Goal: Complete application form: Complete application form

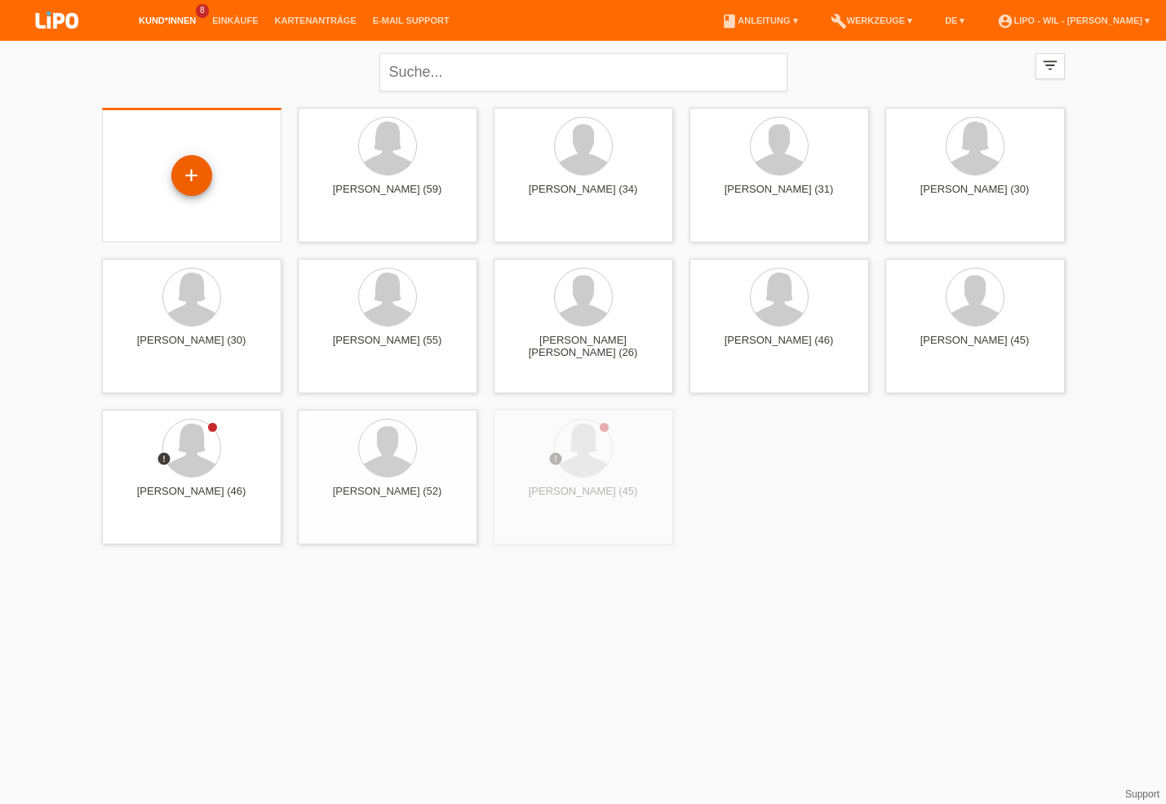
click at [187, 188] on div "+" at bounding box center [191, 176] width 39 height 28
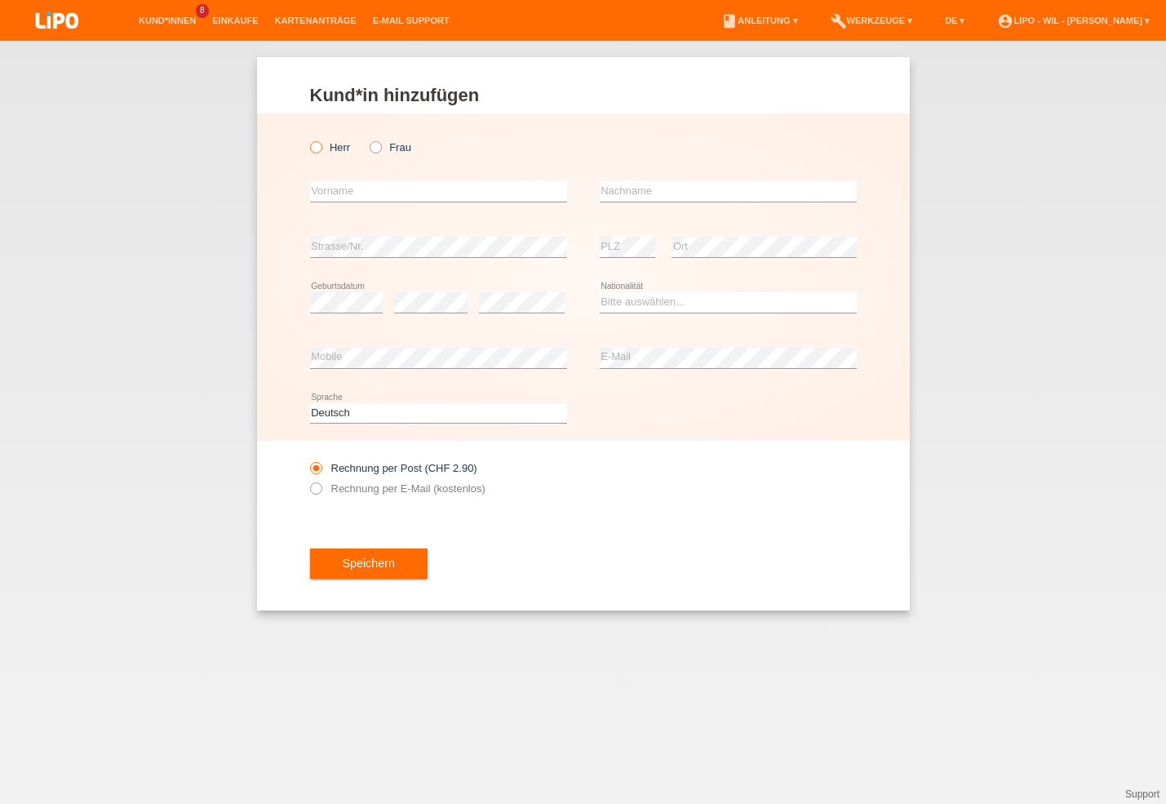
click at [307, 139] on icon at bounding box center [307, 139] width 0 height 0
click at [316, 149] on input "Herr" at bounding box center [315, 146] width 11 height 11
radio input "true"
click at [331, 189] on input "text" at bounding box center [438, 191] width 257 height 20
type input "[PERSON_NAME]"
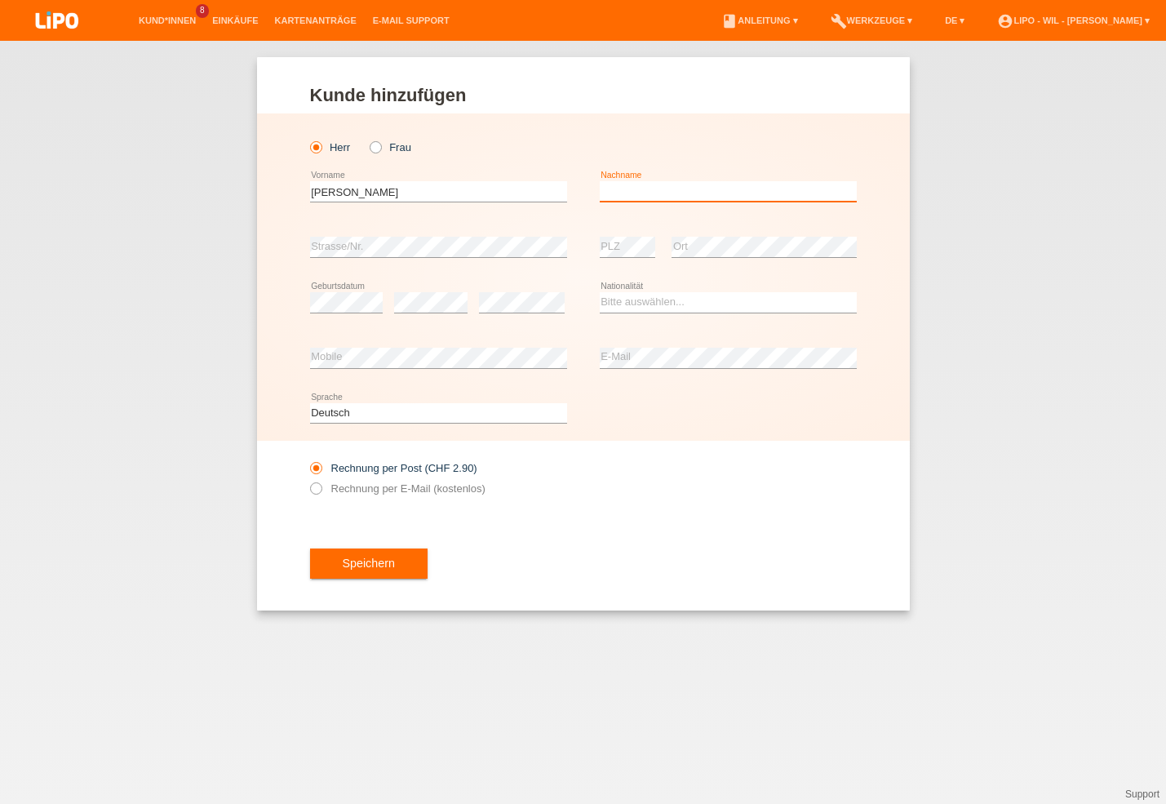
click at [622, 189] on input "text" at bounding box center [728, 191] width 257 height 20
type input "Sager"
click at [479, 302] on div "error Geburtsdatum error error" at bounding box center [438, 302] width 257 height 55
click at [600, 292] on select "Bitte auswählen... Schweiz Deutschland Liechtenstein Österreich ------------ Af…" at bounding box center [728, 302] width 257 height 20
select select "CH"
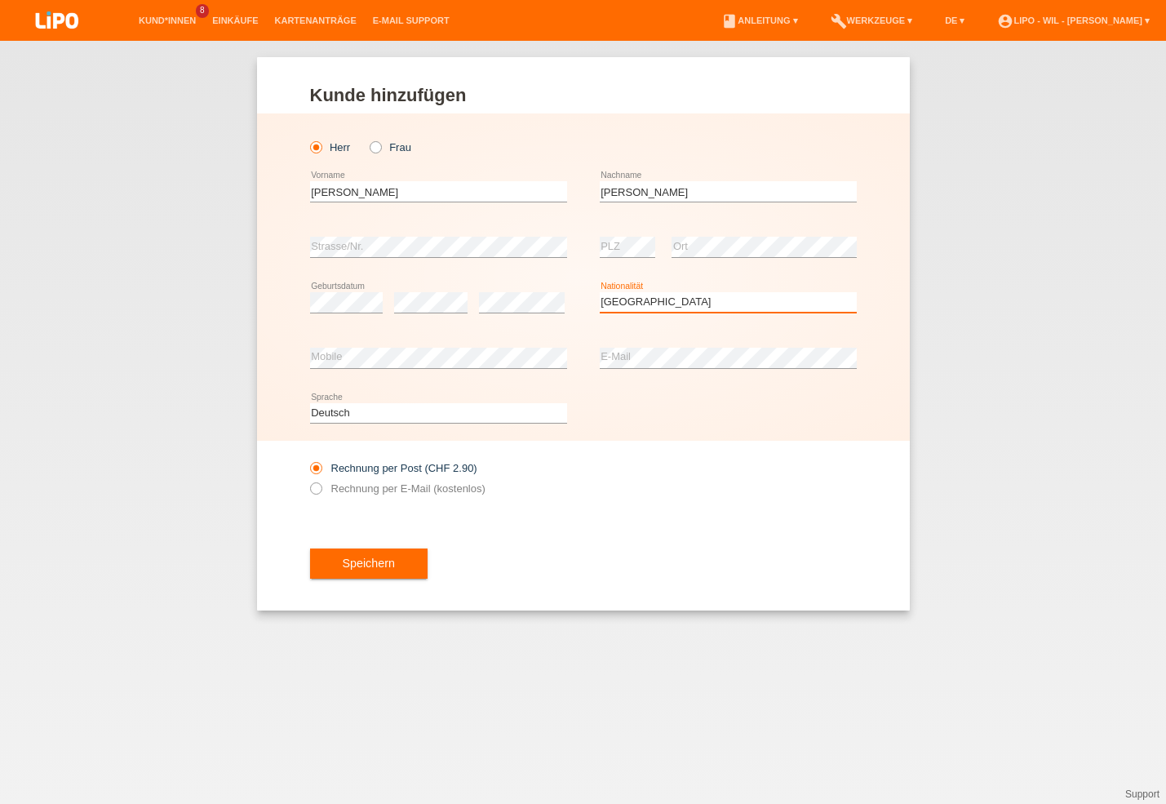
click at [0, 0] on option "Schweiz" at bounding box center [0, 0] width 0 height 0
click at [307, 480] on icon at bounding box center [307, 480] width 0 height 0
click at [315, 489] on input "Rechnung per E-Mail (kostenlos)" at bounding box center [315, 492] width 11 height 20
radio input "true"
click at [390, 567] on span "Speichern" at bounding box center [369, 563] width 52 height 13
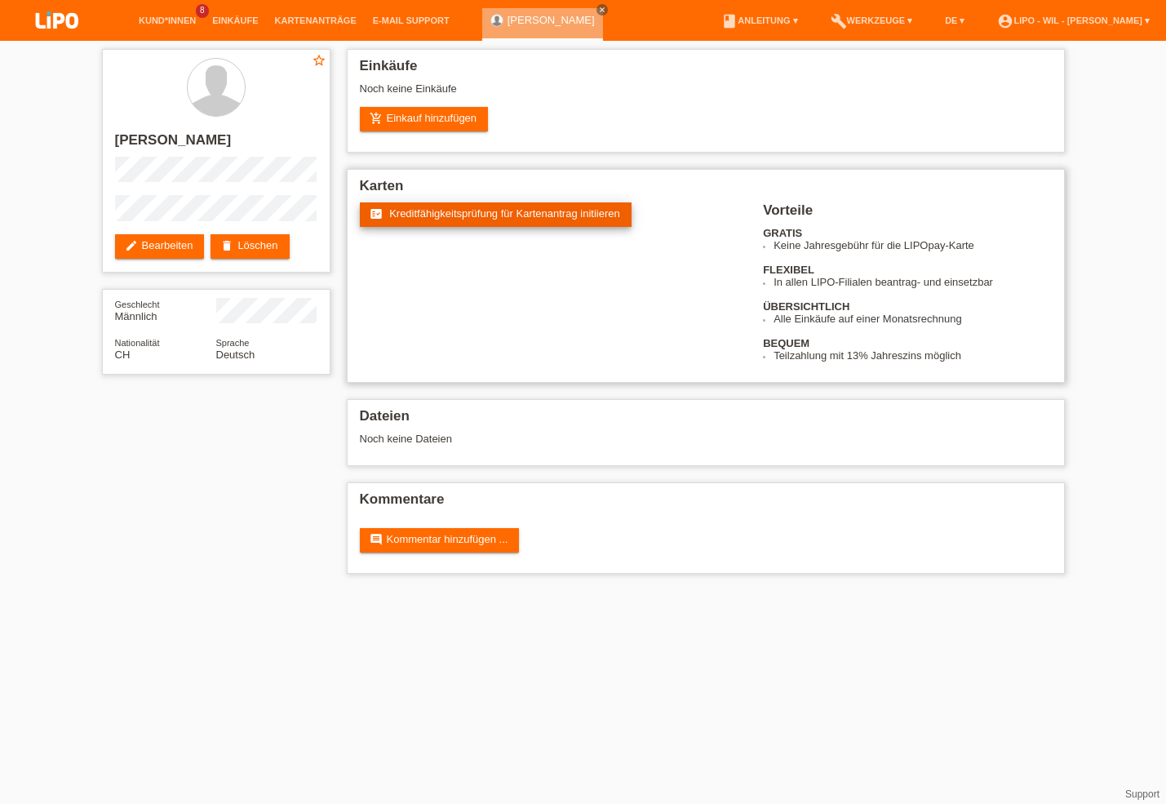
click at [537, 211] on span "Kreditfähigkeitsprüfung für Kartenantrag initiieren" at bounding box center [504, 213] width 231 height 12
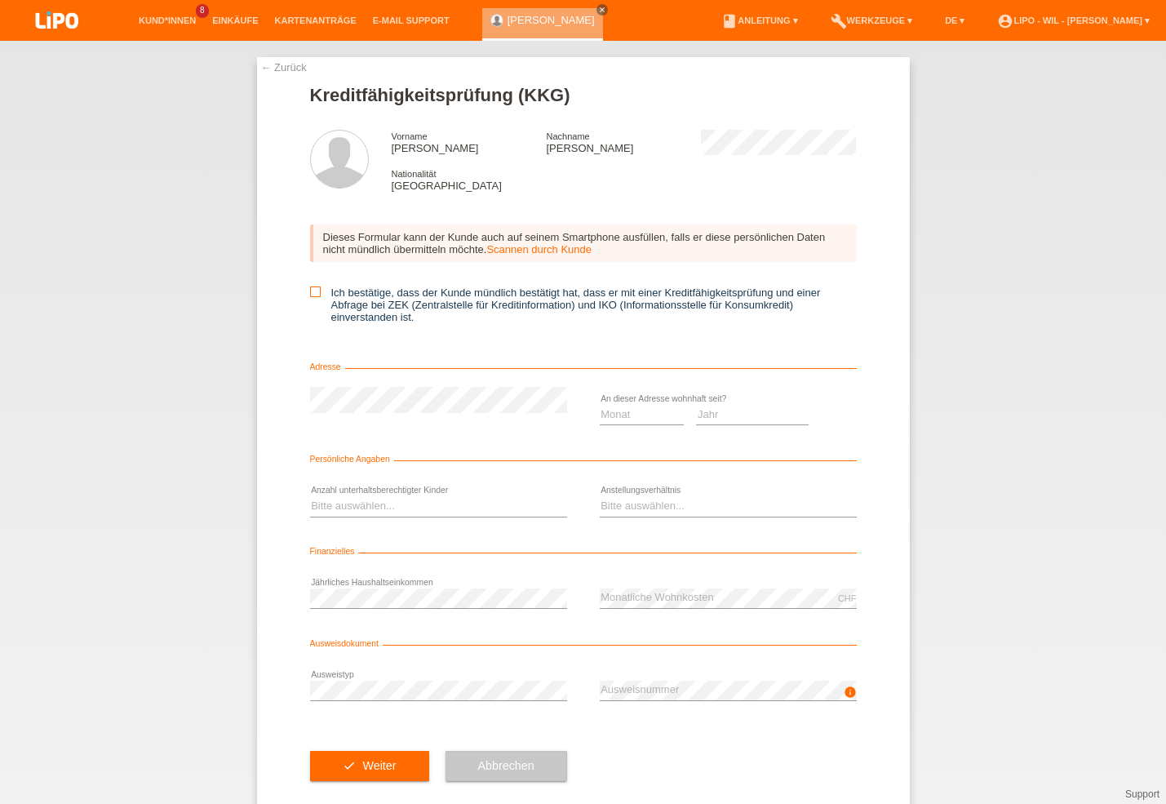
click at [310, 290] on icon at bounding box center [315, 291] width 11 height 11
click at [310, 290] on input "Ich bestätige, dass der Kunde mündlich bestätigt hat, dass er mit einer Kreditf…" at bounding box center [315, 291] width 11 height 11
checkbox input "true"
click at [600, 405] on select "Monat 01 02 03 04 05 06 07 08 09 10" at bounding box center [642, 415] width 85 height 20
select select "05"
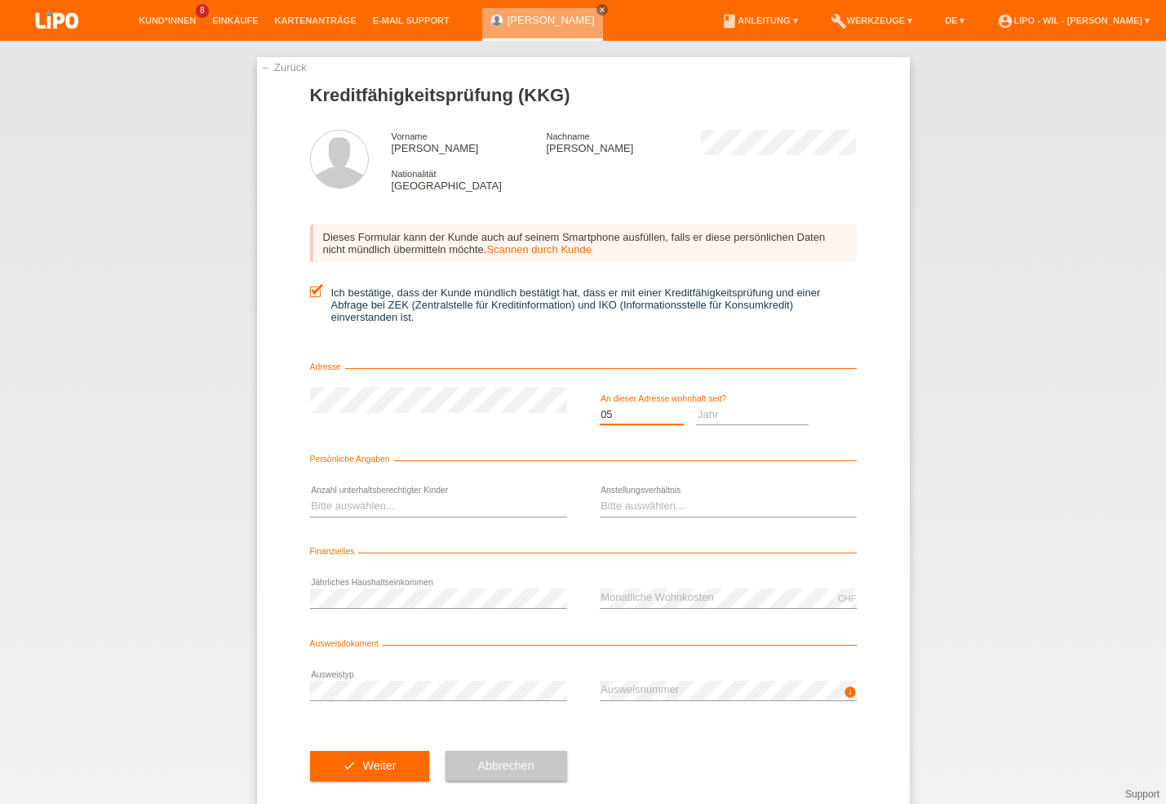
click at [0, 0] on option "05" at bounding box center [0, 0] width 0 height 0
click at [696, 405] on select "Jahr 2025 2024 2023 2022 2021 2020 2019 2018 2017 2016 2015 2014 2013 2012 2011…" at bounding box center [752, 415] width 113 height 20
click at [732, 419] on select "Jahr 2025 2024 2023 2022 2021 2020 2019 2018 2017 2016 2015 2014 2013 2012 2011…" at bounding box center [752, 415] width 113 height 20
click at [696, 405] on select "Jahr 2025 2024 2023 2022 2021 2020 2019 2018 2017 2016 2015 2014 2013 2012 2011…" at bounding box center [752, 415] width 113 height 20
select select "2017"
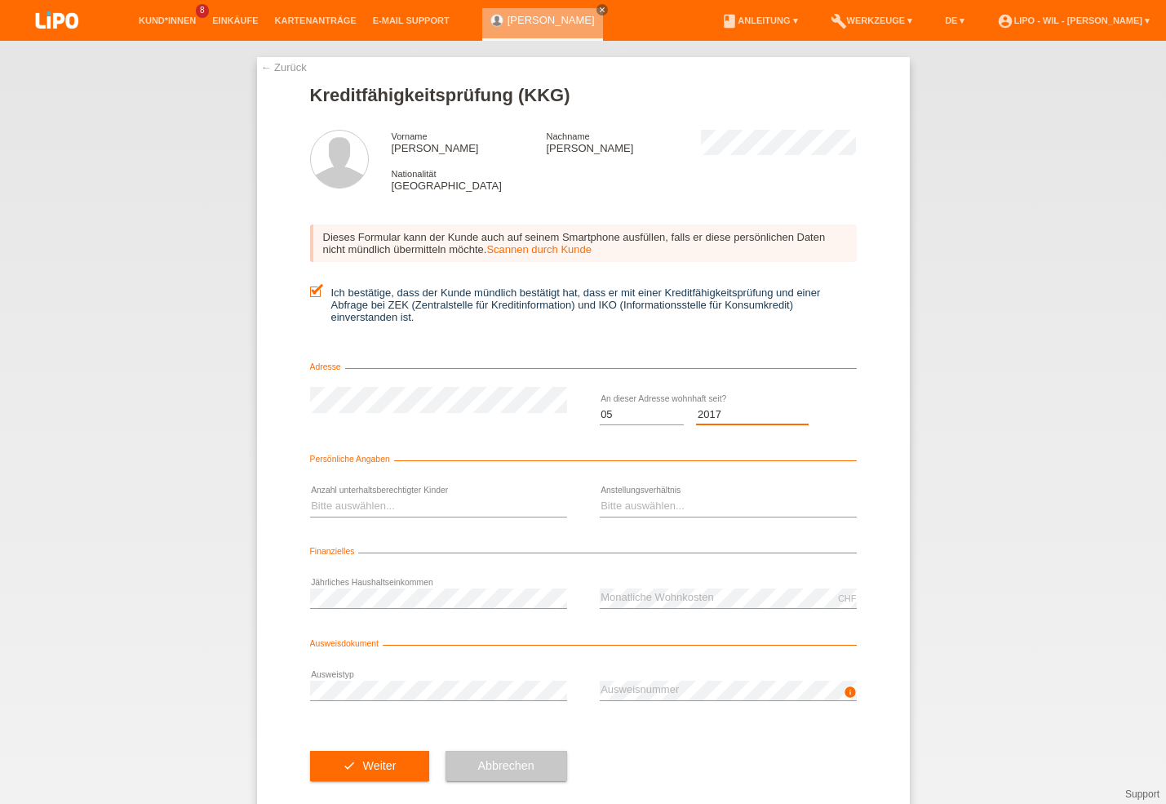
click at [0, 0] on option "2017" at bounding box center [0, 0] width 0 height 0
click at [310, 496] on select "Bitte auswählen... 0 1 2 3 4 5 6 7 8 9" at bounding box center [438, 506] width 257 height 20
click at [337, 513] on select "Bitte auswählen... 0 1 2 3 4 5 6 7 8 9" at bounding box center [438, 506] width 257 height 20
click at [310, 496] on select "Bitte auswählen... 0 1 2 3 4 5 6 7 8 9" at bounding box center [438, 506] width 257 height 20
select select "0"
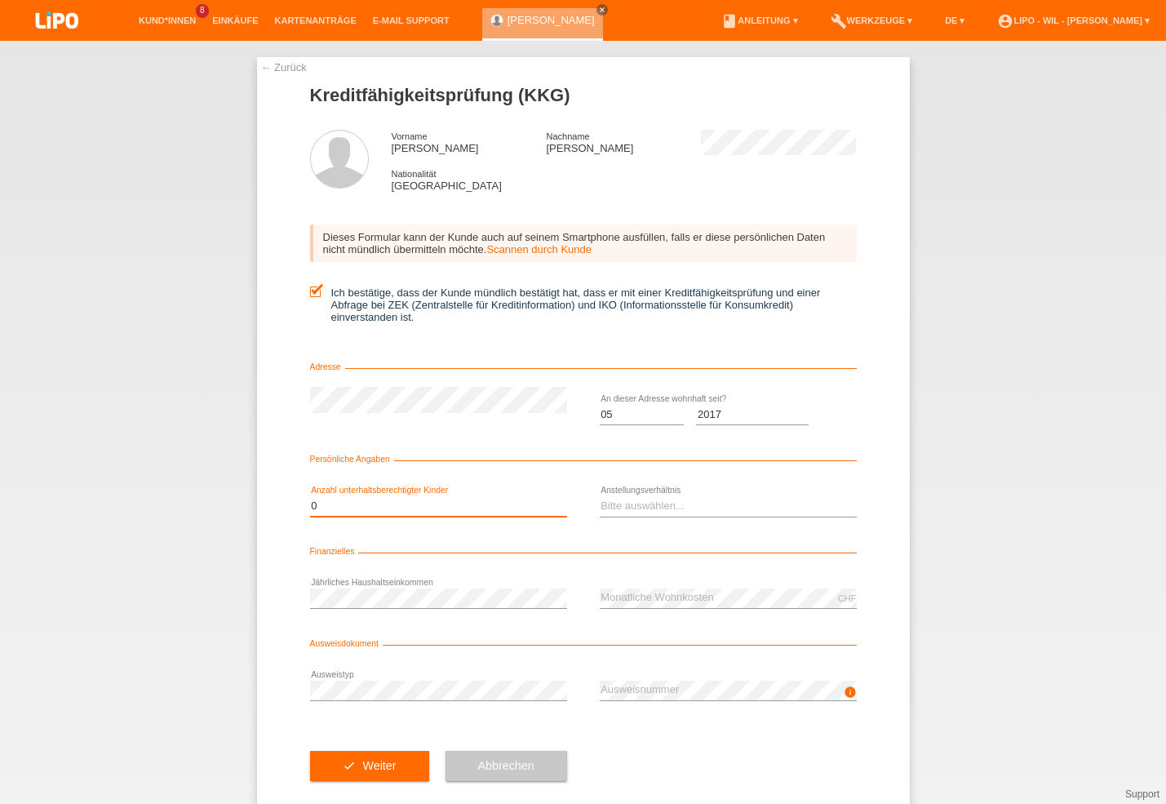
click at [0, 0] on option "0" at bounding box center [0, 0] width 0 height 0
click at [600, 496] on select "Bitte auswählen... Unbefristet Befristet Lehrling/Student Pensioniert Nicht arb…" at bounding box center [728, 506] width 257 height 20
select select "UNLIMITED"
click at [0, 0] on option "Unbefristet" at bounding box center [0, 0] width 0 height 0
click at [339, 763] on button "check Weiter" at bounding box center [369, 766] width 119 height 31
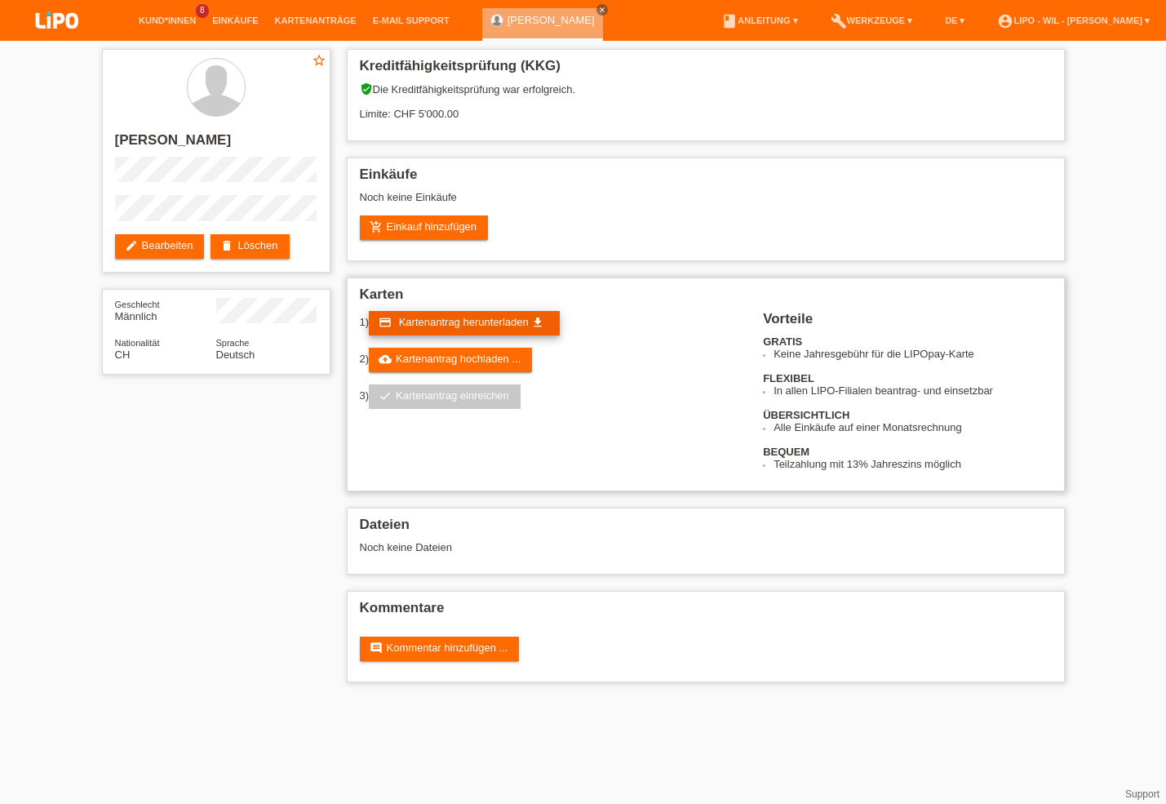
click at [415, 328] on span "Kartenantrag herunterladen" at bounding box center [464, 322] width 130 height 12
click at [407, 361] on link "cloud_upload Kartenantrag hochladen ..." at bounding box center [450, 360] width 163 height 24
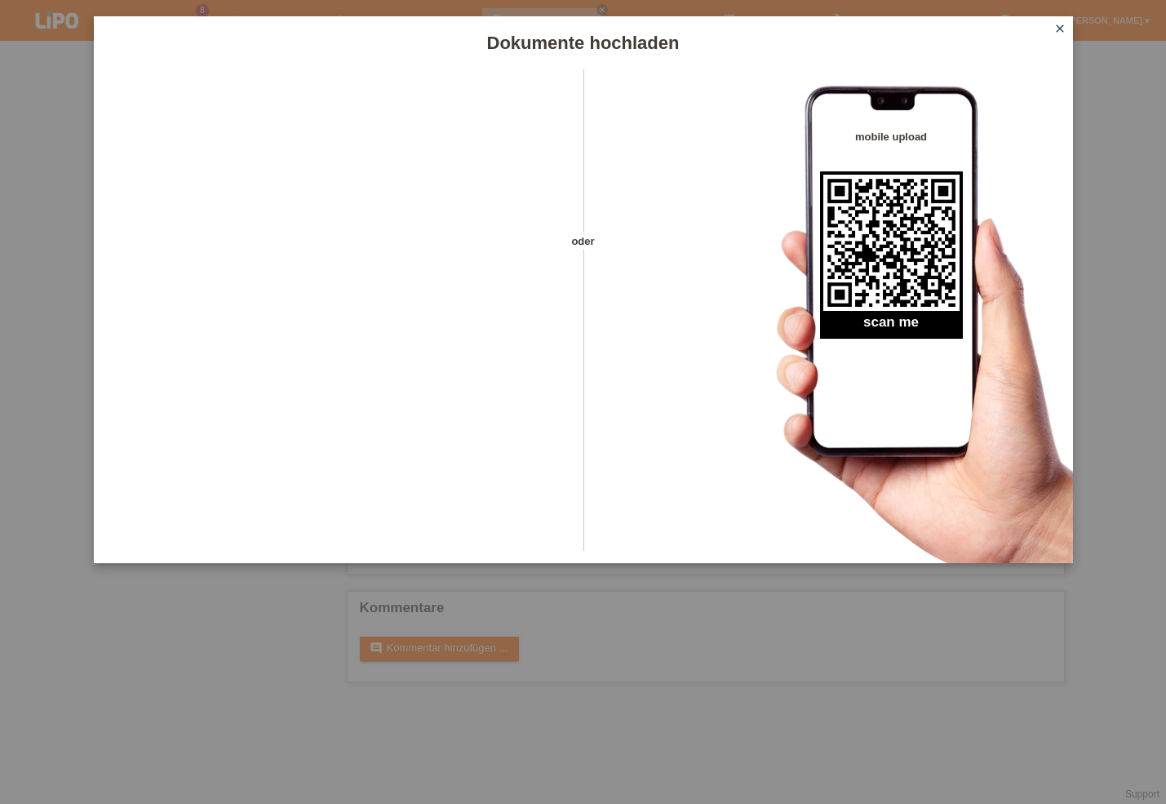
click at [1059, 30] on icon "close" at bounding box center [1060, 28] width 13 height 13
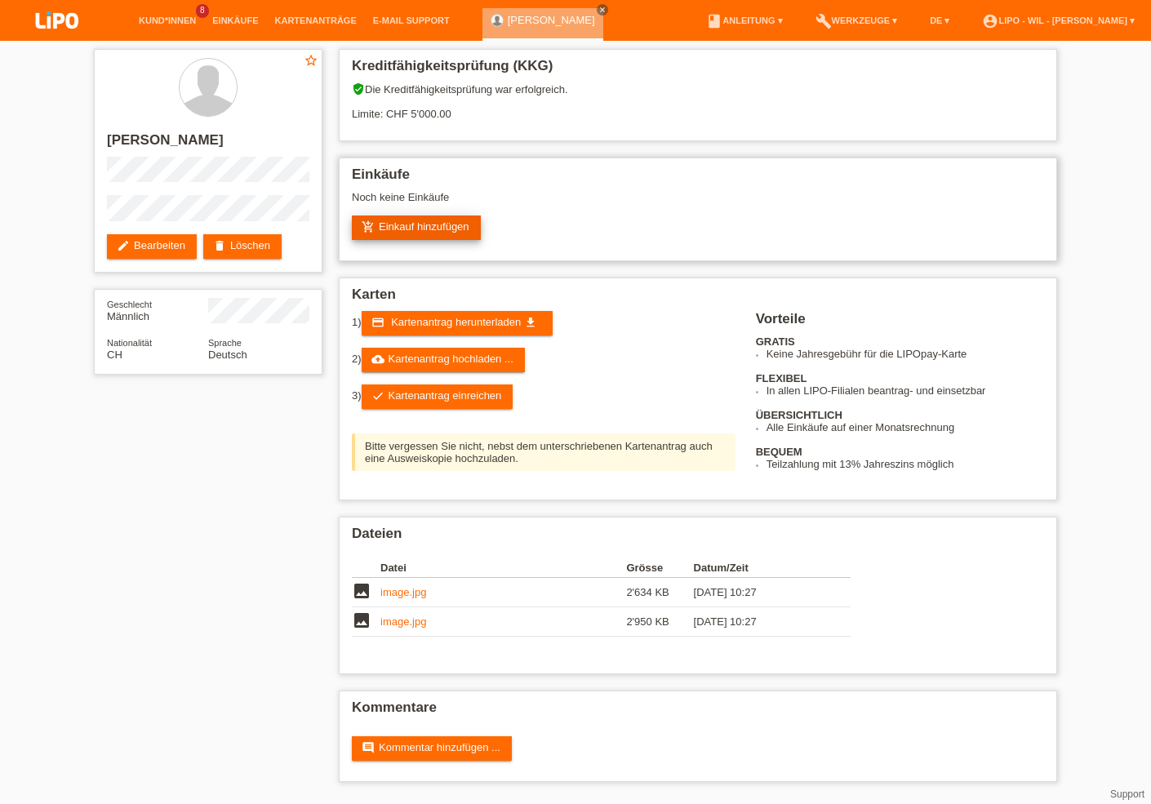
click at [417, 229] on link "add_shopping_cart Einkauf hinzufügen" at bounding box center [416, 227] width 129 height 24
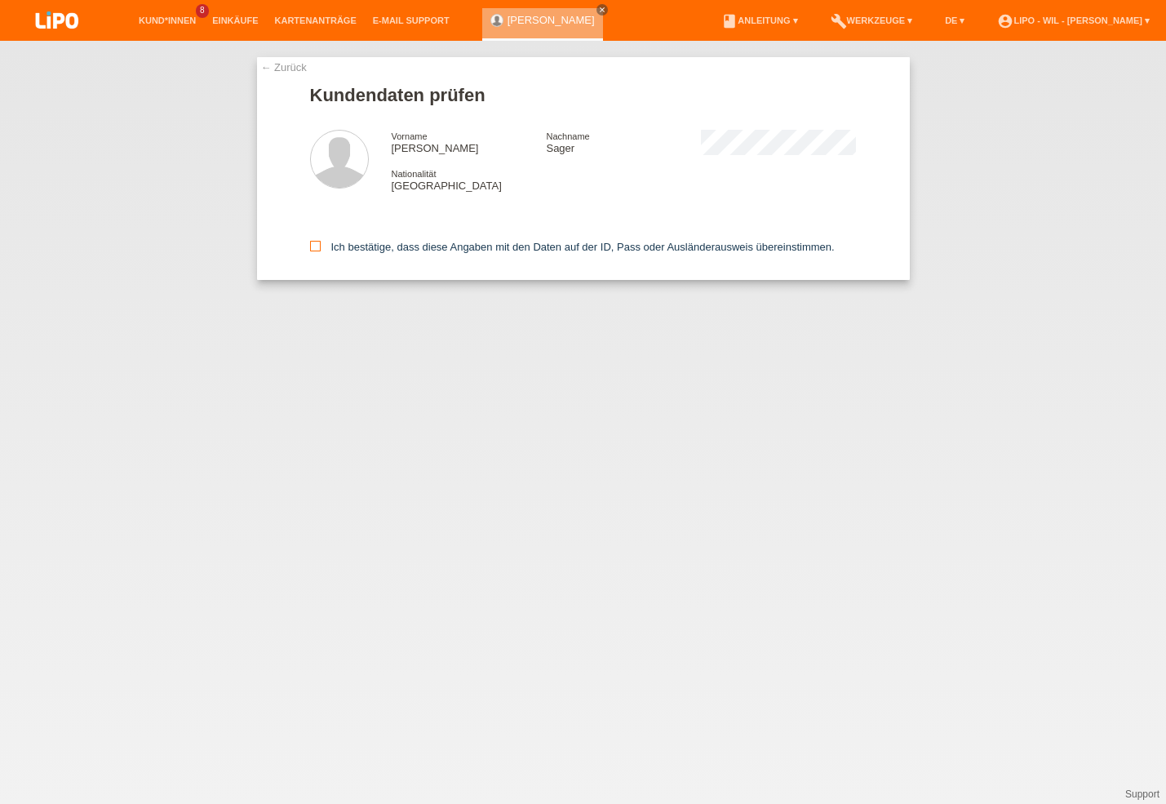
click at [313, 247] on icon at bounding box center [315, 246] width 11 height 11
click at [313, 247] on input "Ich bestätige, dass diese Angaben mit den Daten auf der ID, Pass oder Ausländer…" at bounding box center [315, 246] width 11 height 11
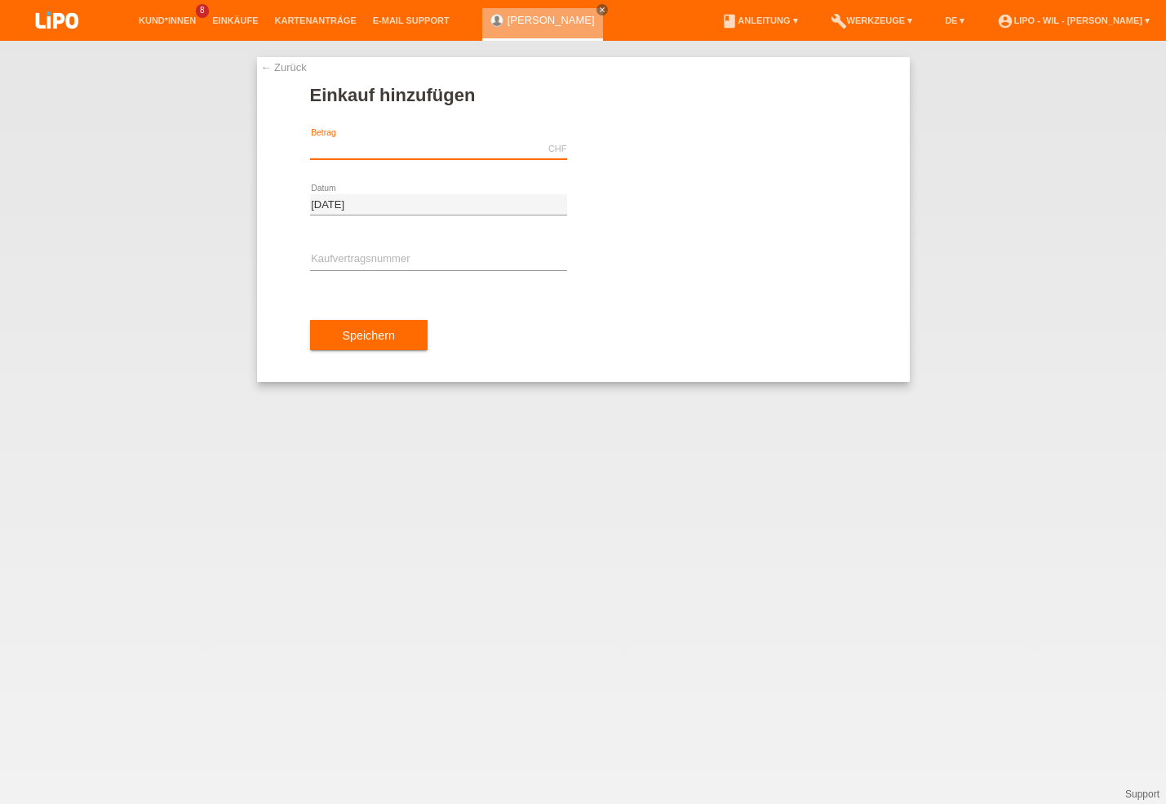
click at [370, 152] on input "text" at bounding box center [438, 149] width 257 height 20
type input "879.25"
click at [329, 257] on input "text" at bounding box center [438, 260] width 257 height 20
type input "x"
click at [329, 257] on input "text" at bounding box center [438, 260] width 257 height 20
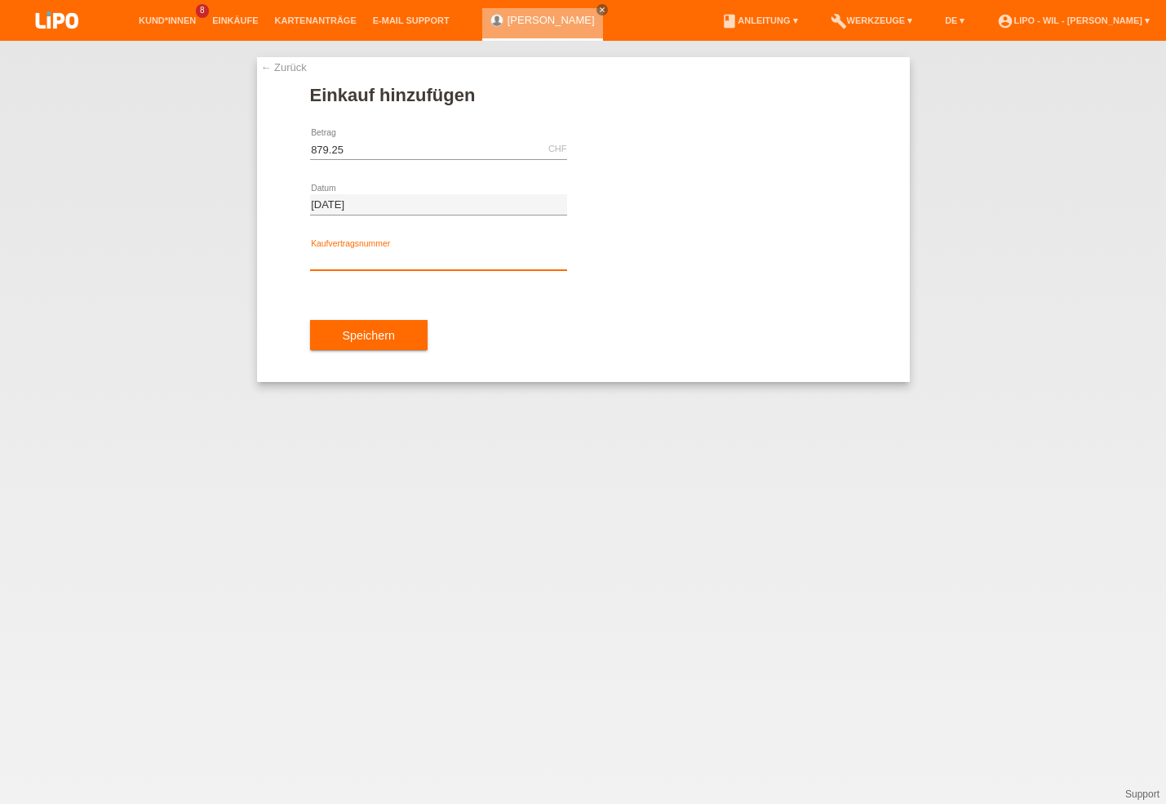
click at [329, 257] on input "text" at bounding box center [438, 260] width 257 height 20
type input "XE3CAM"
click at [370, 331] on span "Speichern" at bounding box center [369, 335] width 52 height 13
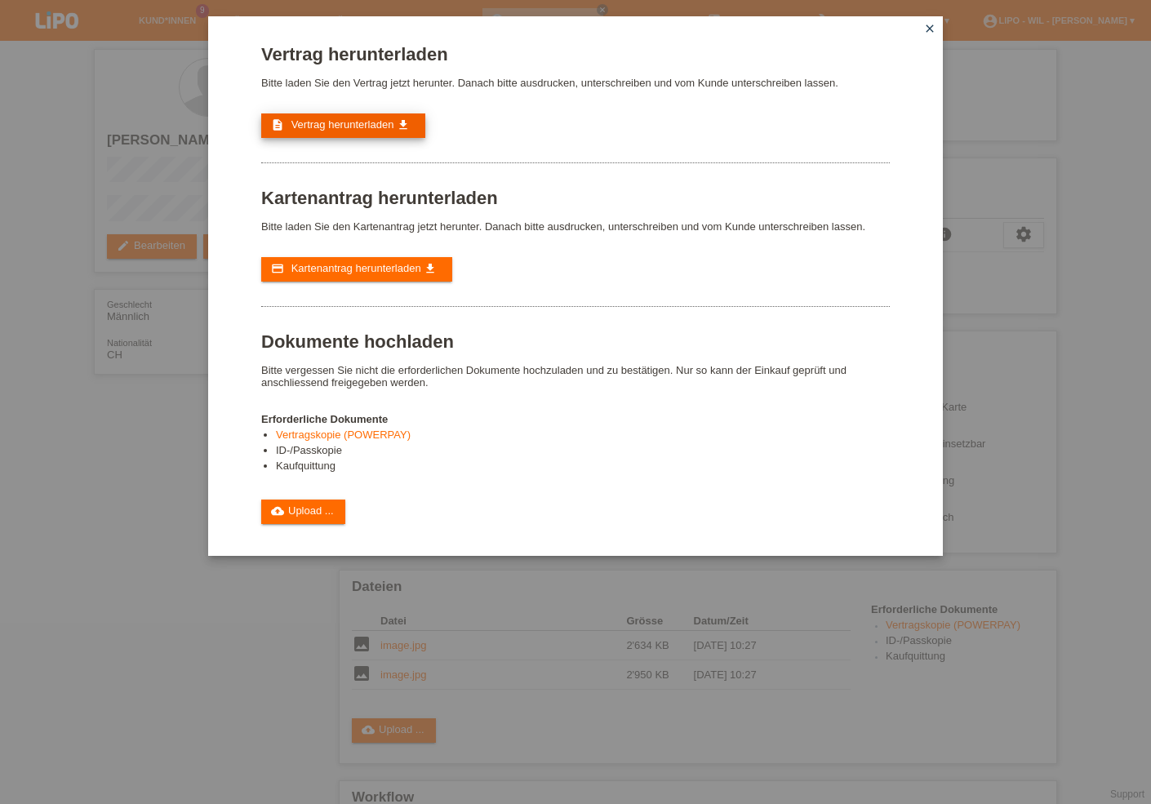
click at [336, 122] on span "Vertrag herunterladen" at bounding box center [342, 124] width 103 height 12
click at [930, 32] on icon "close" at bounding box center [929, 28] width 13 height 13
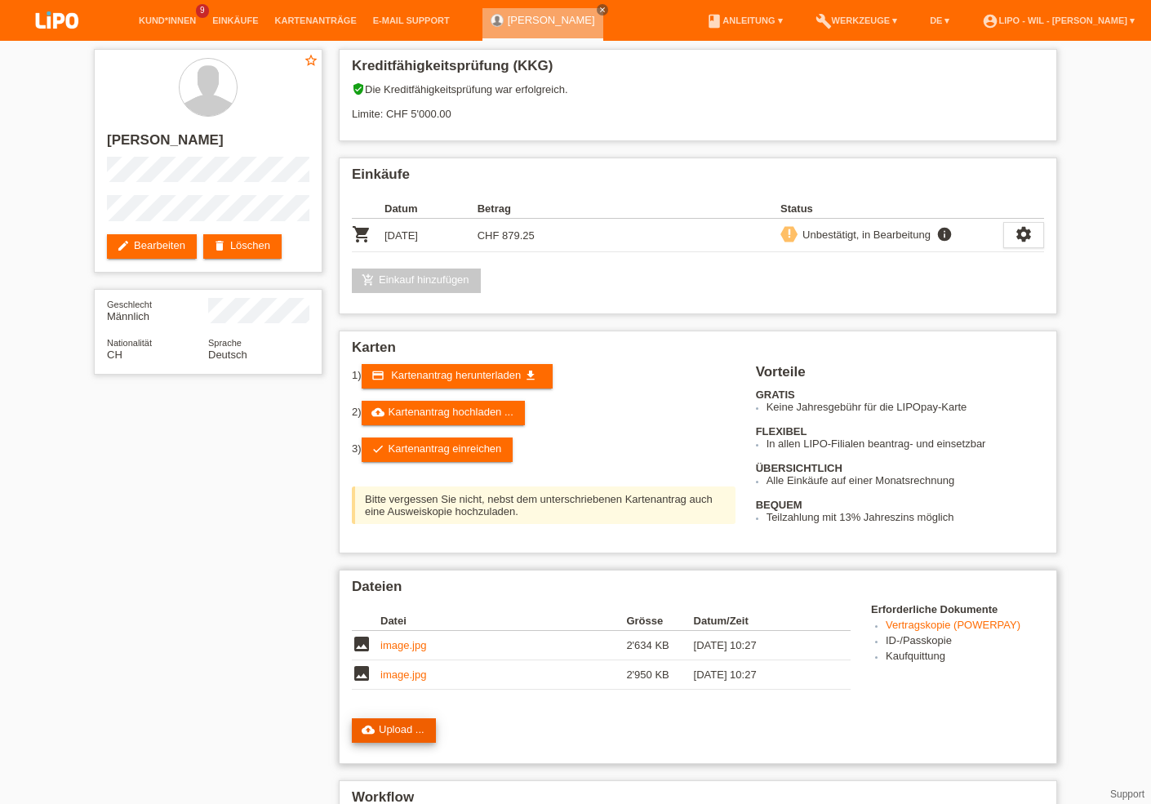
click at [380, 743] on link "cloud_upload Upload ..." at bounding box center [394, 730] width 84 height 24
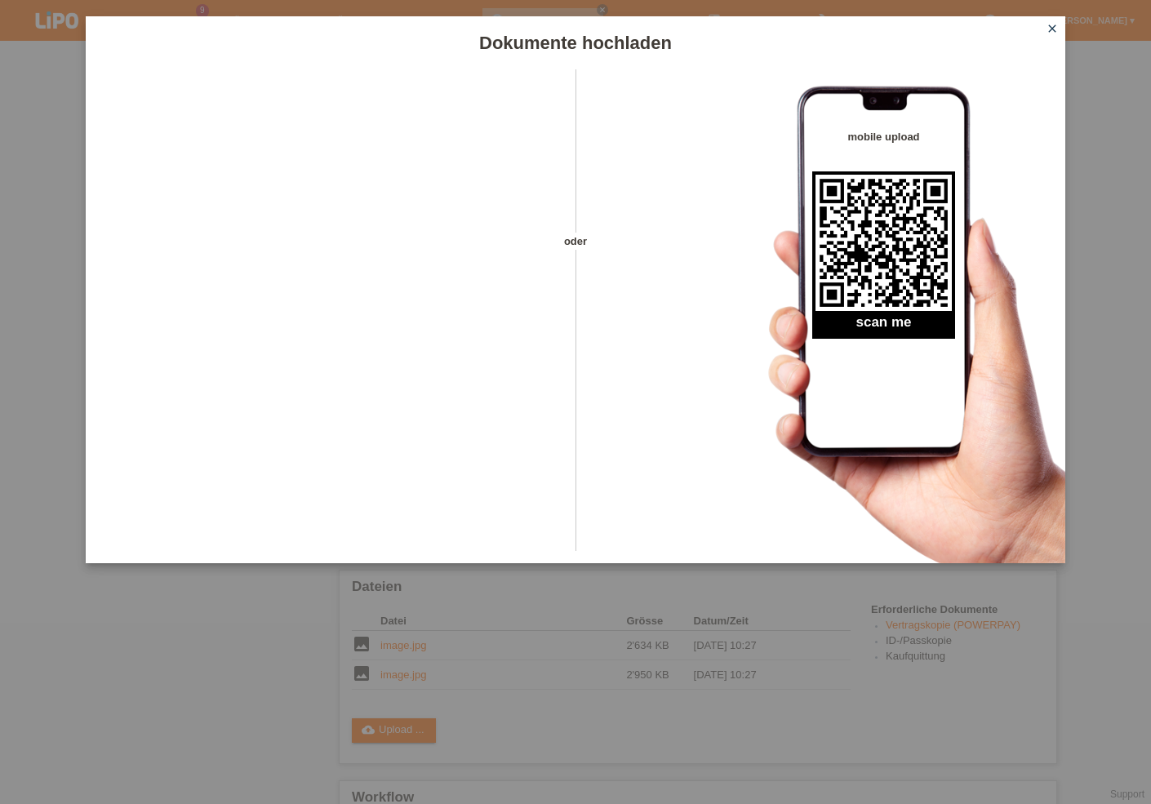
click at [699, 752] on div "Dokumente hochladen oder mobile upload scan me close" at bounding box center [575, 402] width 1151 height 804
click at [1051, 25] on icon "close" at bounding box center [1051, 28] width 13 height 13
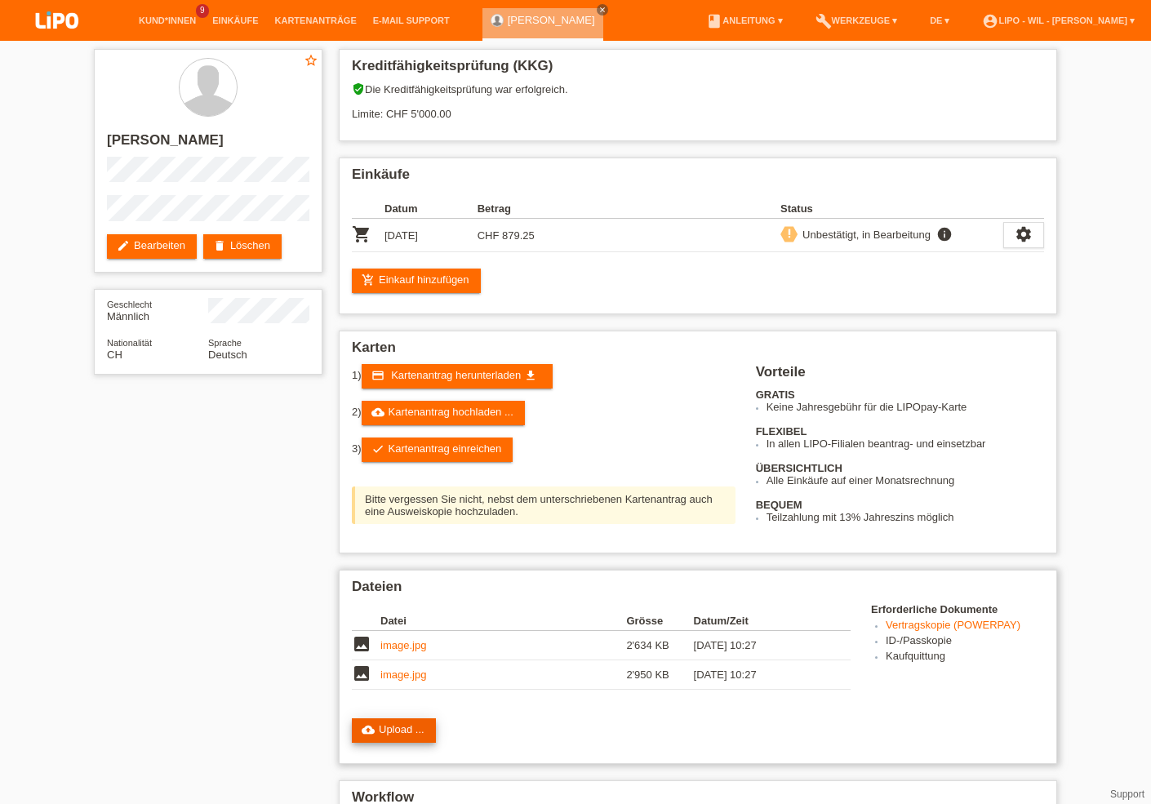
click at [389, 739] on link "cloud_upload Upload ..." at bounding box center [394, 730] width 84 height 24
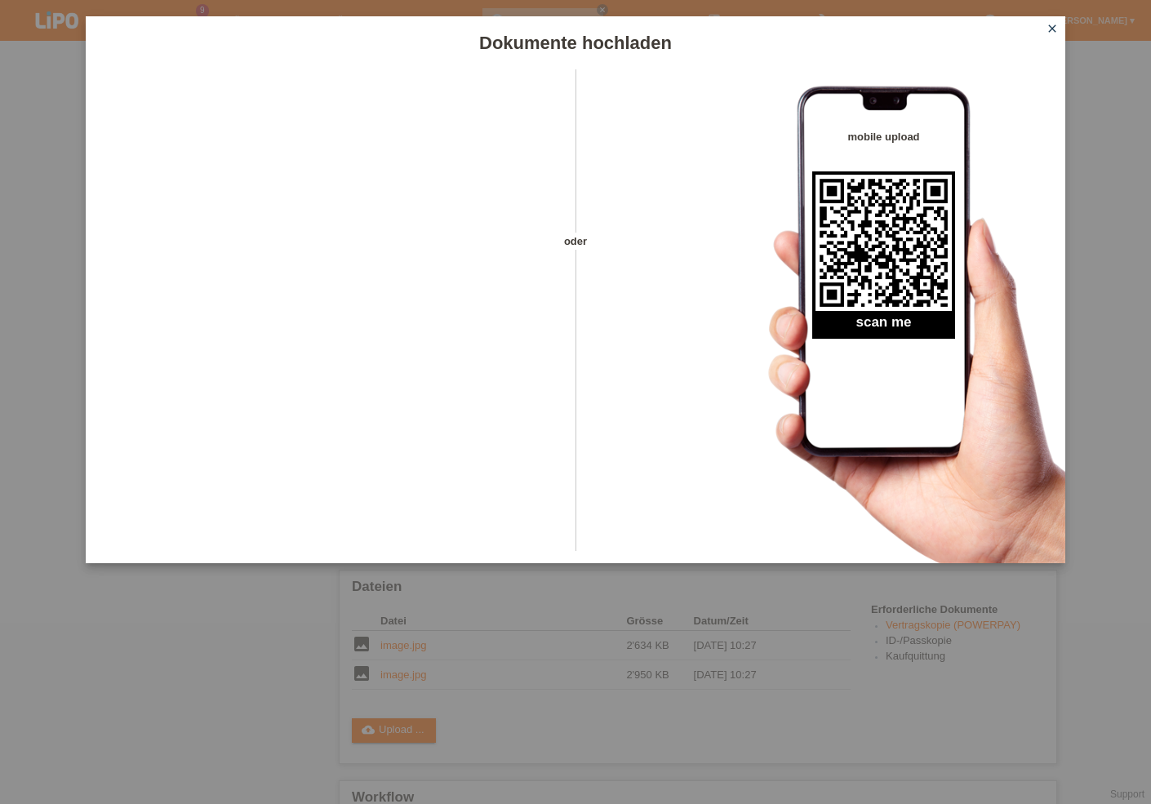
click at [131, 522] on div at bounding box center [316, 315] width 461 height 492
click at [1047, 29] on icon "close" at bounding box center [1051, 28] width 13 height 13
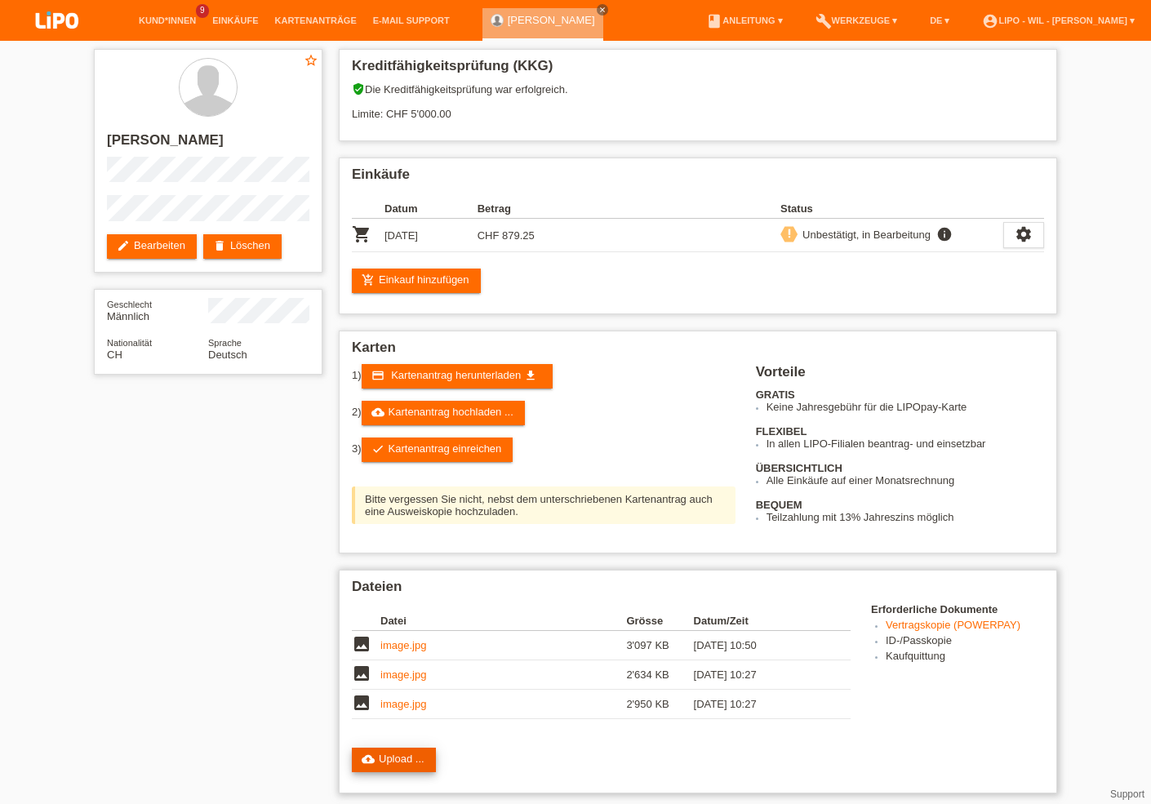
click at [396, 770] on link "cloud_upload Upload ..." at bounding box center [394, 760] width 84 height 24
